Goal: Task Accomplishment & Management: Manage account settings

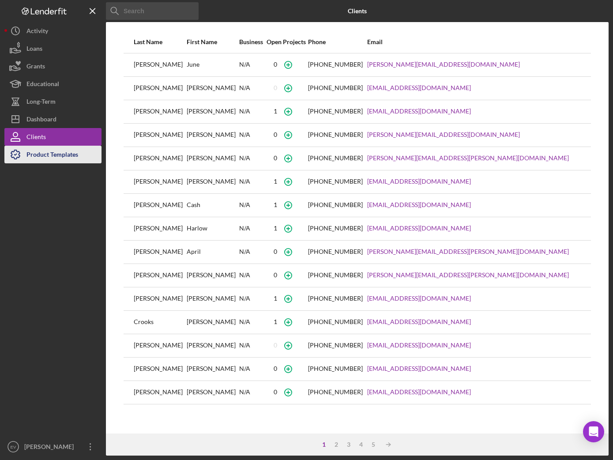
click at [67, 154] on div "Product Templates" at bounding box center [52, 156] width 52 height 20
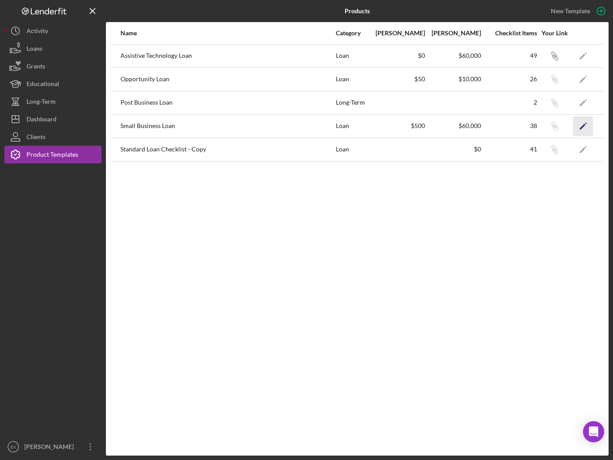
click at [591, 122] on icon "Icon/Edit" at bounding box center [583, 126] width 20 height 20
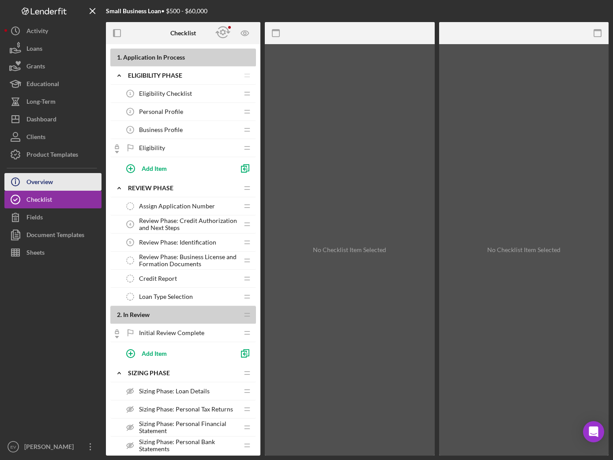
click at [59, 183] on button "Icon/Info Overview" at bounding box center [52, 182] width 97 height 18
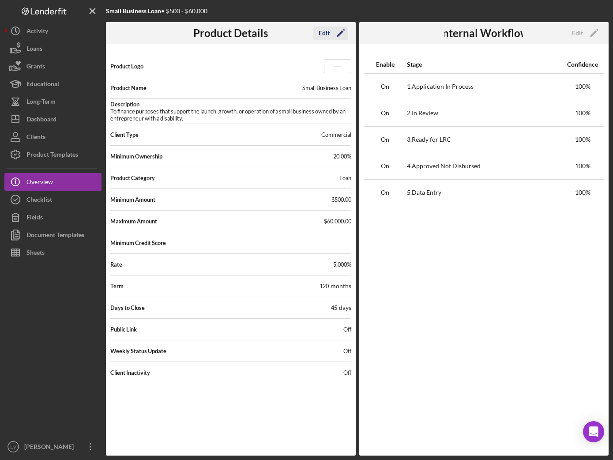
click at [331, 36] on icon "Icon/Edit" at bounding box center [340, 33] width 22 height 22
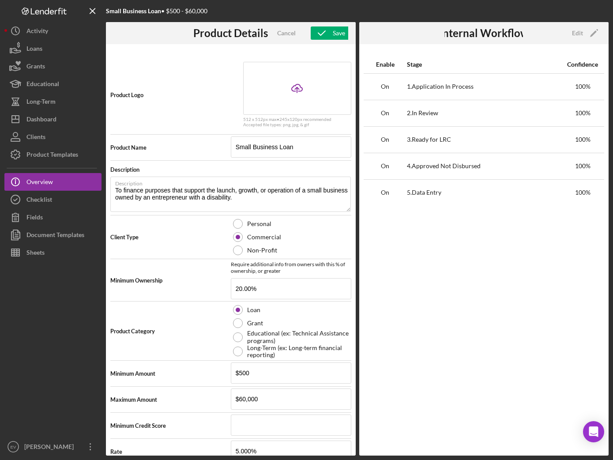
scroll to position [140, 0]
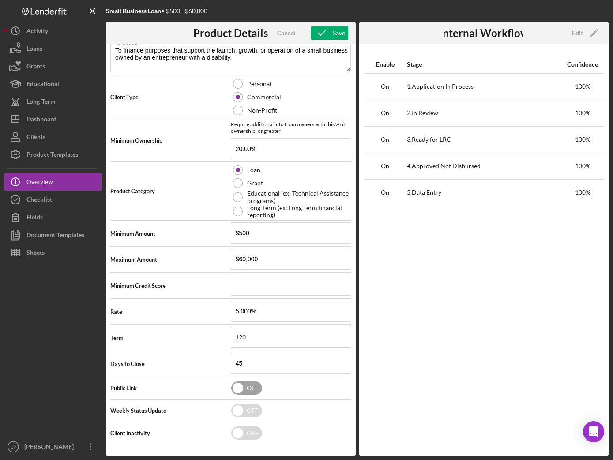
click at [241, 390] on input "checkbox" at bounding box center [246, 387] width 31 height 13
checkbox input "true"
click at [244, 411] on input "checkbox" at bounding box center [246, 410] width 31 height 13
checkbox input "true"
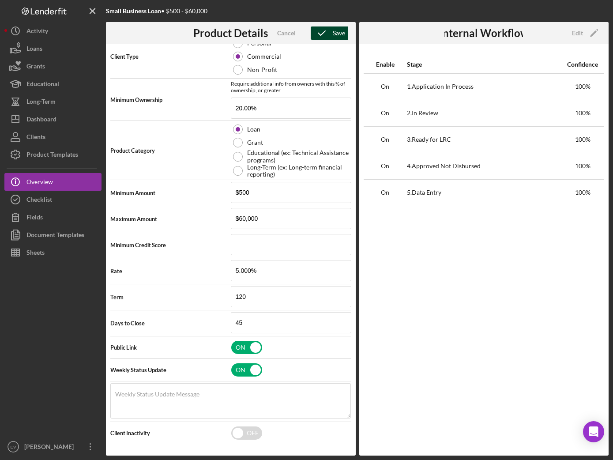
click at [328, 35] on icon "button" at bounding box center [322, 33] width 22 height 22
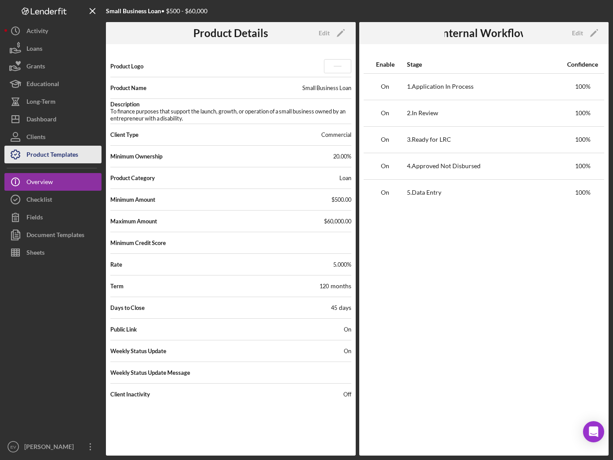
click at [48, 158] on div "Product Templates" at bounding box center [52, 156] width 52 height 20
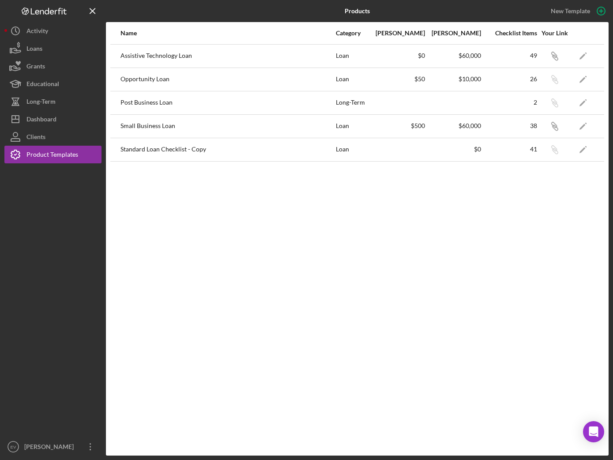
click at [169, 99] on div "Post Business Loan" at bounding box center [227, 103] width 214 height 22
click at [133, 102] on div "Post Business Loan" at bounding box center [227, 103] width 214 height 22
